Goal: Task Accomplishment & Management: Complete application form

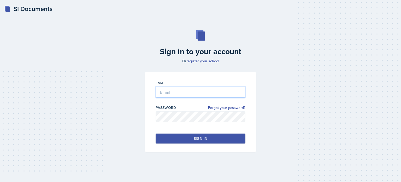
type input "[EMAIL_ADDRESS][DOMAIN_NAME]"
click at [197, 139] on div "Sign in" at bounding box center [201, 138] width 14 height 5
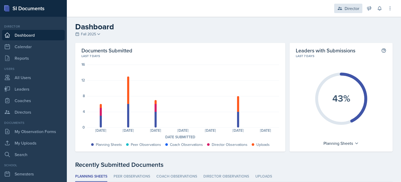
click at [352, 5] on div "Director" at bounding box center [352, 8] width 15 height 6
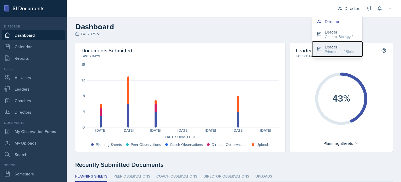
click at [334, 48] on div "Leader" at bounding box center [341, 47] width 33 height 6
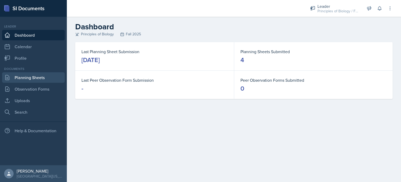
click at [29, 77] on link "Planning Sheets" at bounding box center [33, 77] width 63 height 10
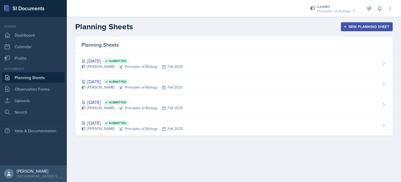
click at [372, 26] on div "New Planning Sheet" at bounding box center [367, 27] width 45 height 4
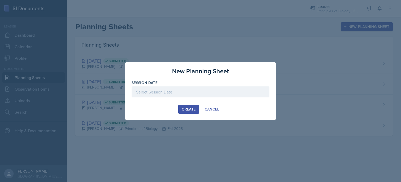
click at [236, 91] on div at bounding box center [201, 91] width 138 height 11
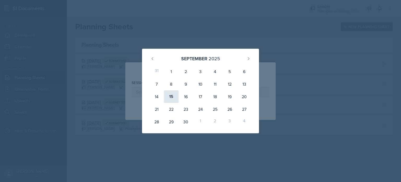
click at [173, 96] on div "15" at bounding box center [171, 96] width 15 height 13
type input "[DATE]"
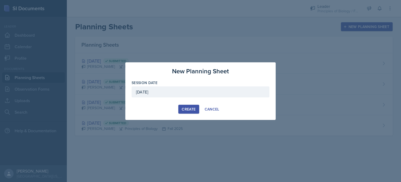
click at [186, 111] on div "Create" at bounding box center [189, 109] width 14 height 4
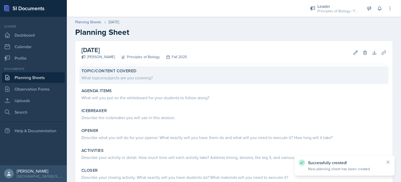
click at [204, 77] on div "What topics/subjects are you covering?" at bounding box center [234, 77] width 305 height 6
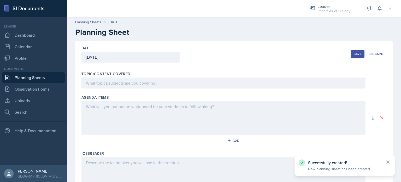
click at [151, 85] on div at bounding box center [224, 82] width 284 height 11
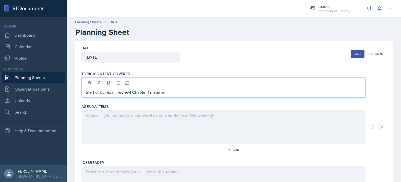
click at [125, 115] on div at bounding box center [224, 126] width 284 height 33
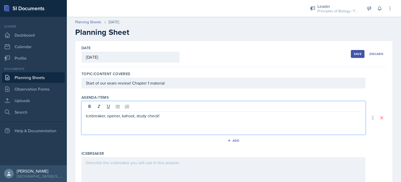
click at [120, 166] on div at bounding box center [224, 173] width 284 height 33
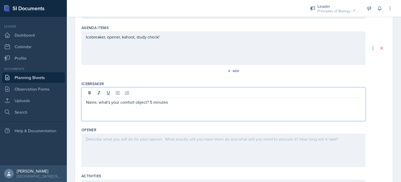
scroll to position [79, 0]
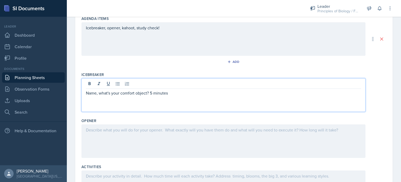
click at [125, 133] on p at bounding box center [223, 129] width 275 height 6
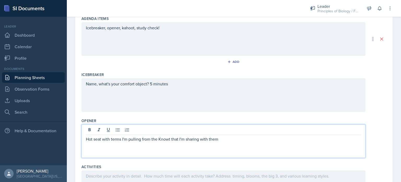
click at [170, 140] on p "Hot seat with terms I'm pulling from the Knowt that I'm sharing with them" at bounding box center [223, 139] width 275 height 6
click at [266, 137] on p "Hot seat with terms I'm pulling from the Knowt (sort of like quizlet) that I'm …" at bounding box center [223, 139] width 275 height 6
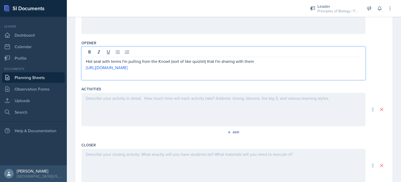
click at [135, 101] on div at bounding box center [224, 108] width 284 height 33
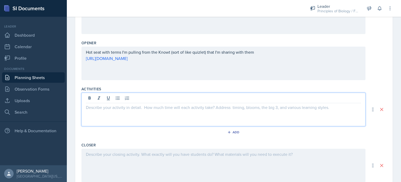
scroll to position [165, 0]
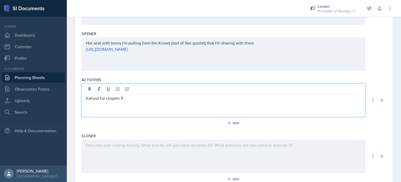
click at [275, 46] on div "Hot seat with terms I'm pulling from the Knowt (sort of like quizlet) that I'm …" at bounding box center [224, 53] width 284 height 33
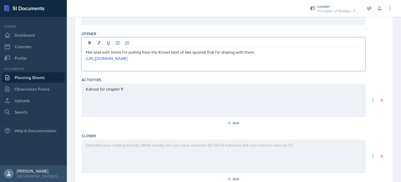
click at [264, 51] on p "Hot seat with terms I'm pulling from the Knowt (sort of like quizlet) that I'm …" at bounding box center [223, 52] width 275 height 6
click at [179, 95] on div "Kahoot for chapter 1!" at bounding box center [224, 99] width 284 height 33
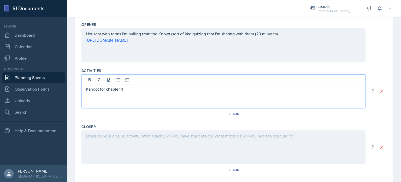
click at [173, 89] on p "Kahoot for chapter 1!" at bounding box center [223, 89] width 275 height 6
click at [92, 94] on p at bounding box center [223, 95] width 275 height 6
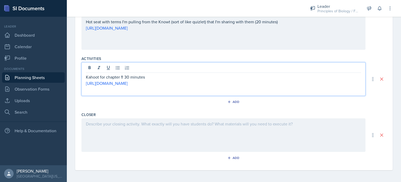
click at [114, 128] on div at bounding box center [224, 134] width 284 height 33
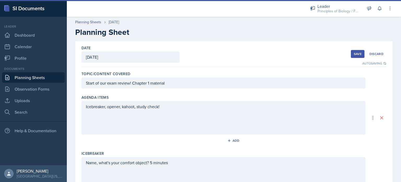
scroll to position [6, 0]
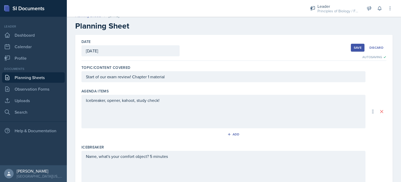
click at [355, 50] on button "Save" at bounding box center [358, 48] width 14 height 8
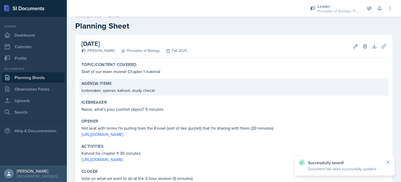
scroll to position [42, 0]
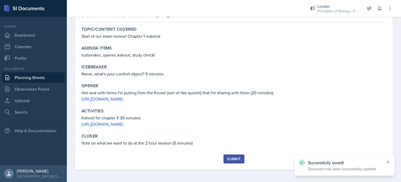
click at [233, 160] on div "Submit" at bounding box center [234, 159] width 14 height 4
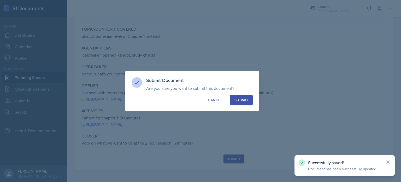
click at [239, 102] on div "Submit" at bounding box center [242, 99] width 14 height 5
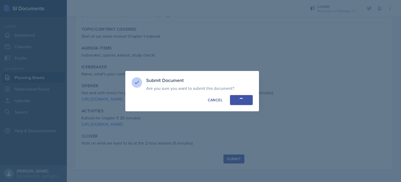
scroll to position [26, 0]
